Goal: Transaction & Acquisition: Download file/media

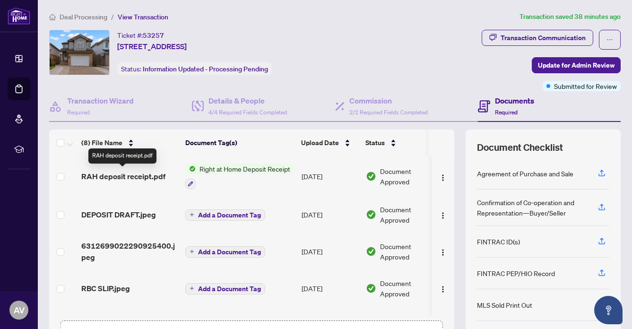
click at [153, 173] on span "RAH deposit receipt.pdf" at bounding box center [123, 176] width 84 height 11
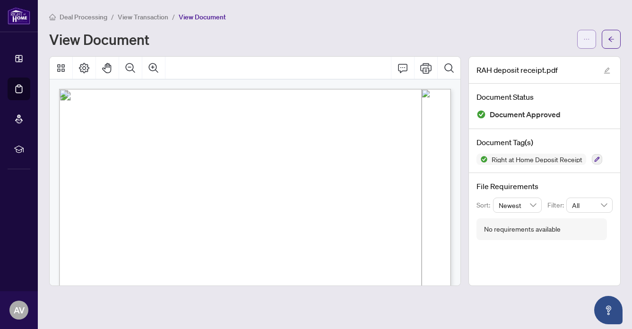
click at [583, 36] on icon "ellipsis" at bounding box center [586, 39] width 7 height 7
click at [584, 32] on span "button" at bounding box center [586, 39] width 7 height 15
click at [582, 35] on button "button" at bounding box center [586, 39] width 19 height 19
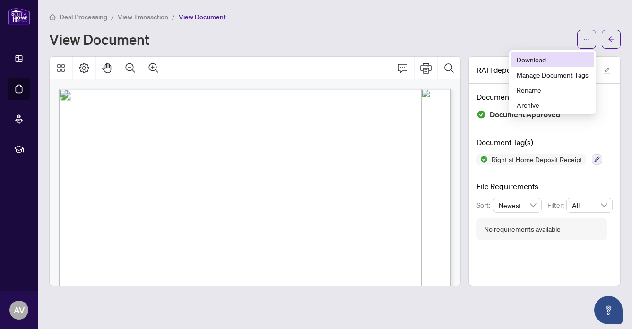
click at [535, 57] on span "Download" at bounding box center [553, 59] width 72 height 10
